Goal: Transaction & Acquisition: Purchase product/service

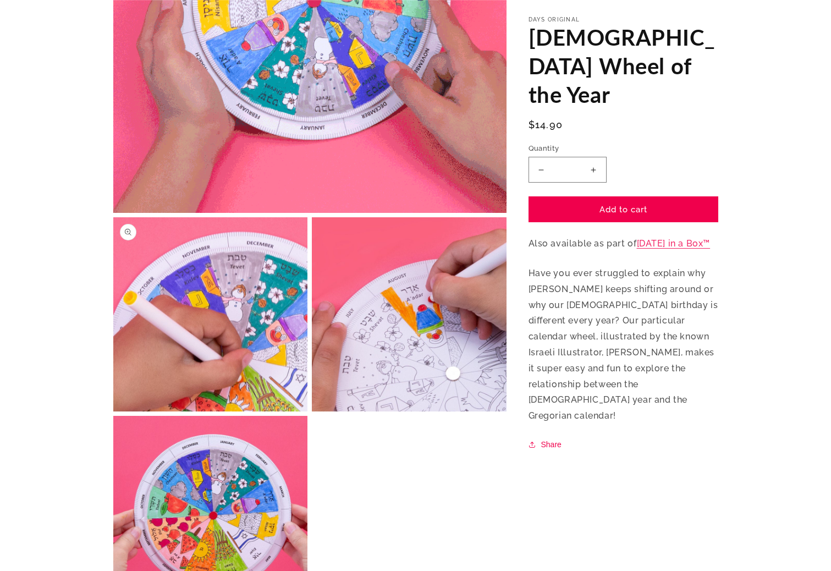
scroll to position [18, 0]
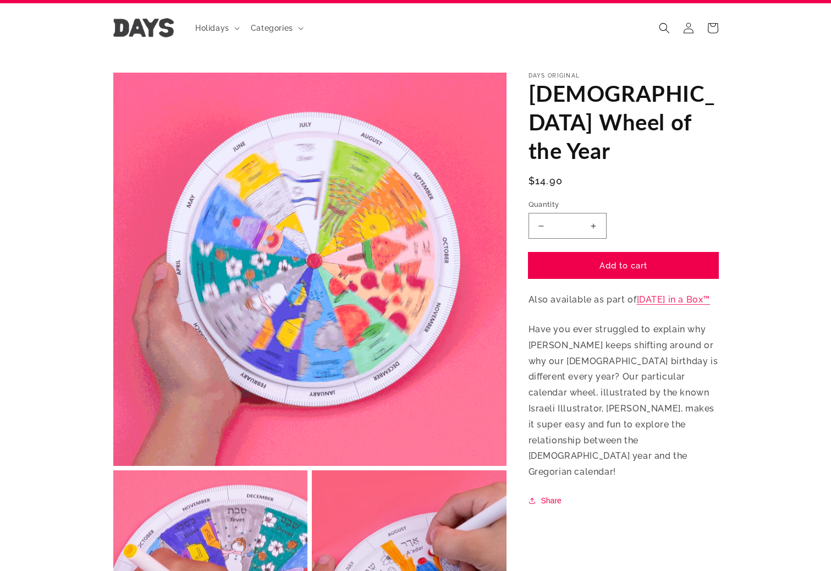
click at [646, 252] on button "Add to cart" at bounding box center [623, 265] width 190 height 26
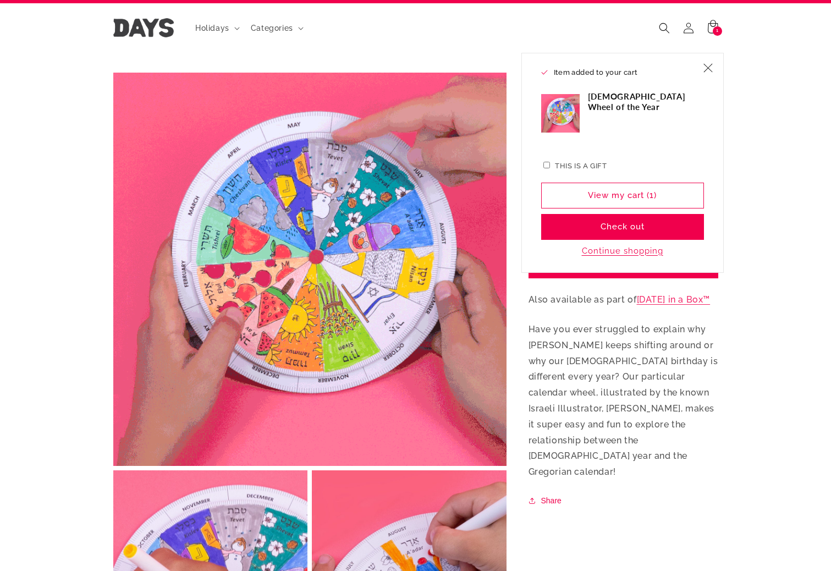
click at [620, 303] on div "Days Original Jewish Wheel of the Year Jewish Wheel of the Year Regular price $…" at bounding box center [623, 290] width 190 height 434
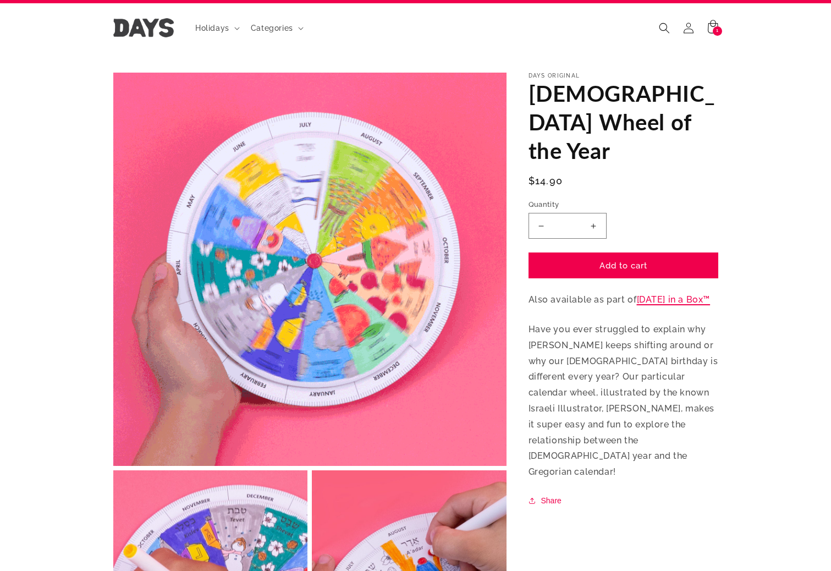
click at [646, 294] on link "[DATE] in a Box™" at bounding box center [674, 299] width 74 height 10
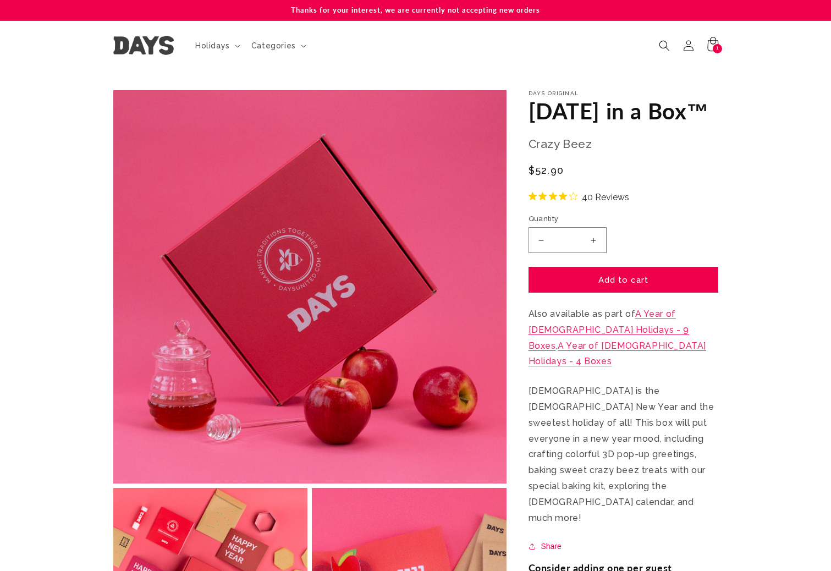
click at [711, 45] on icon at bounding box center [713, 45] width 26 height 26
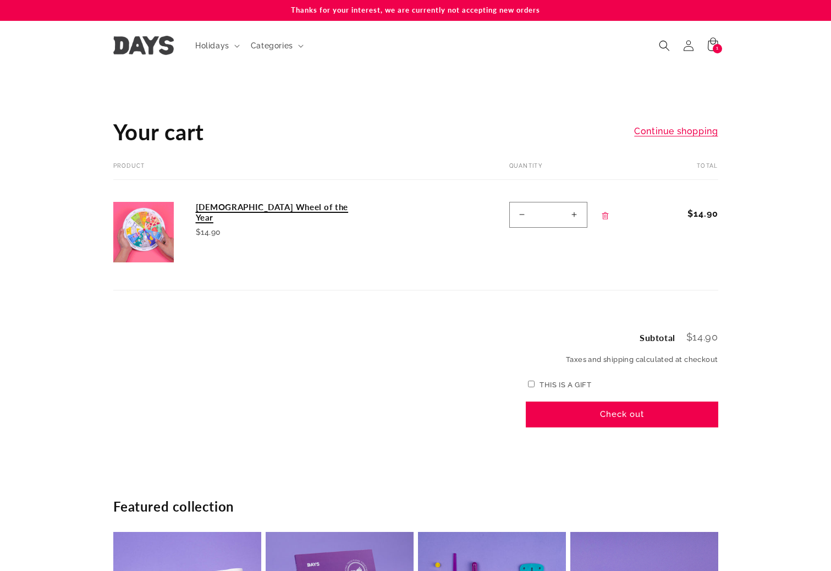
click at [233, 203] on link "[DEMOGRAPHIC_DATA] Wheel of the Year" at bounding box center [278, 212] width 165 height 21
